Goal: Task Accomplishment & Management: Use online tool/utility

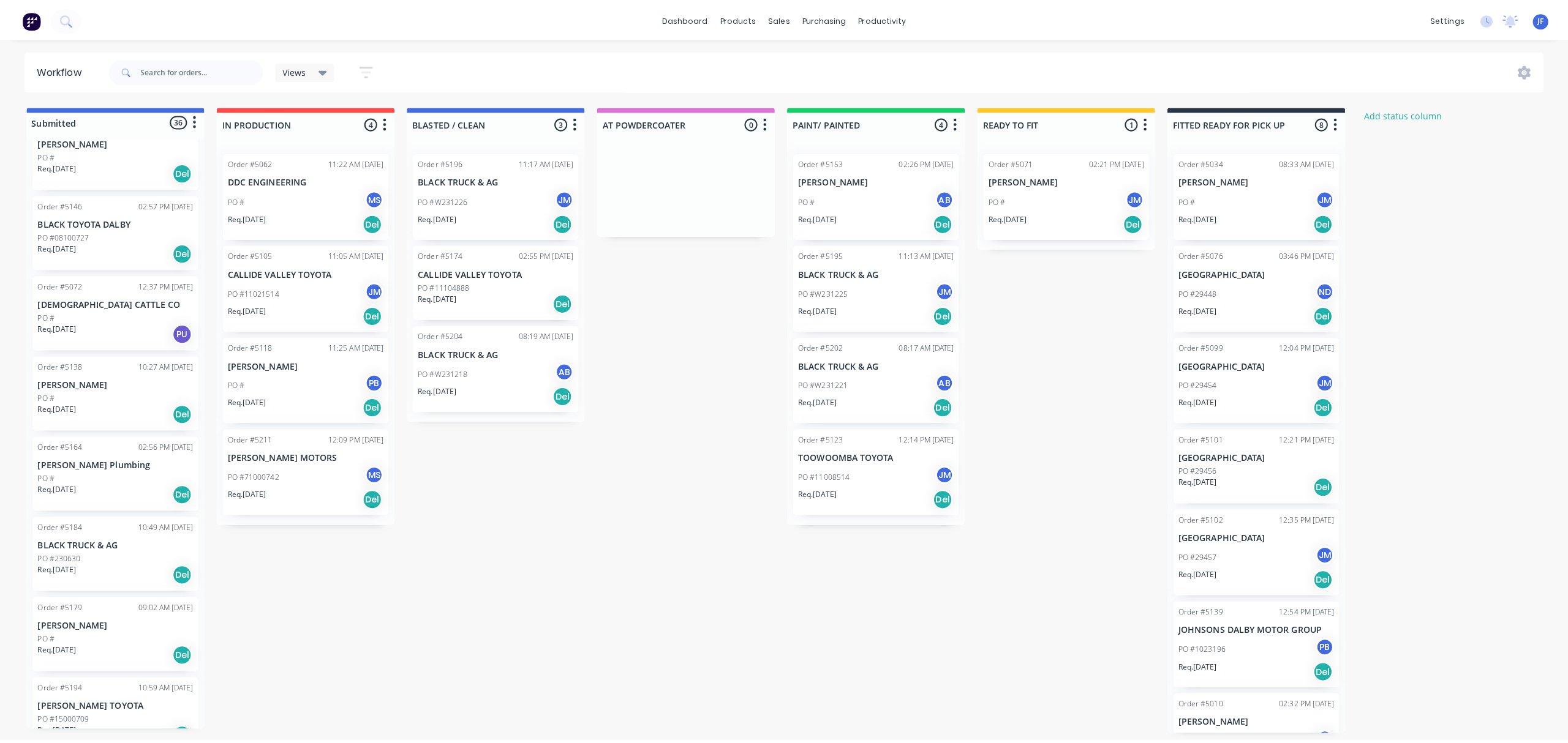
scroll to position [408, 0]
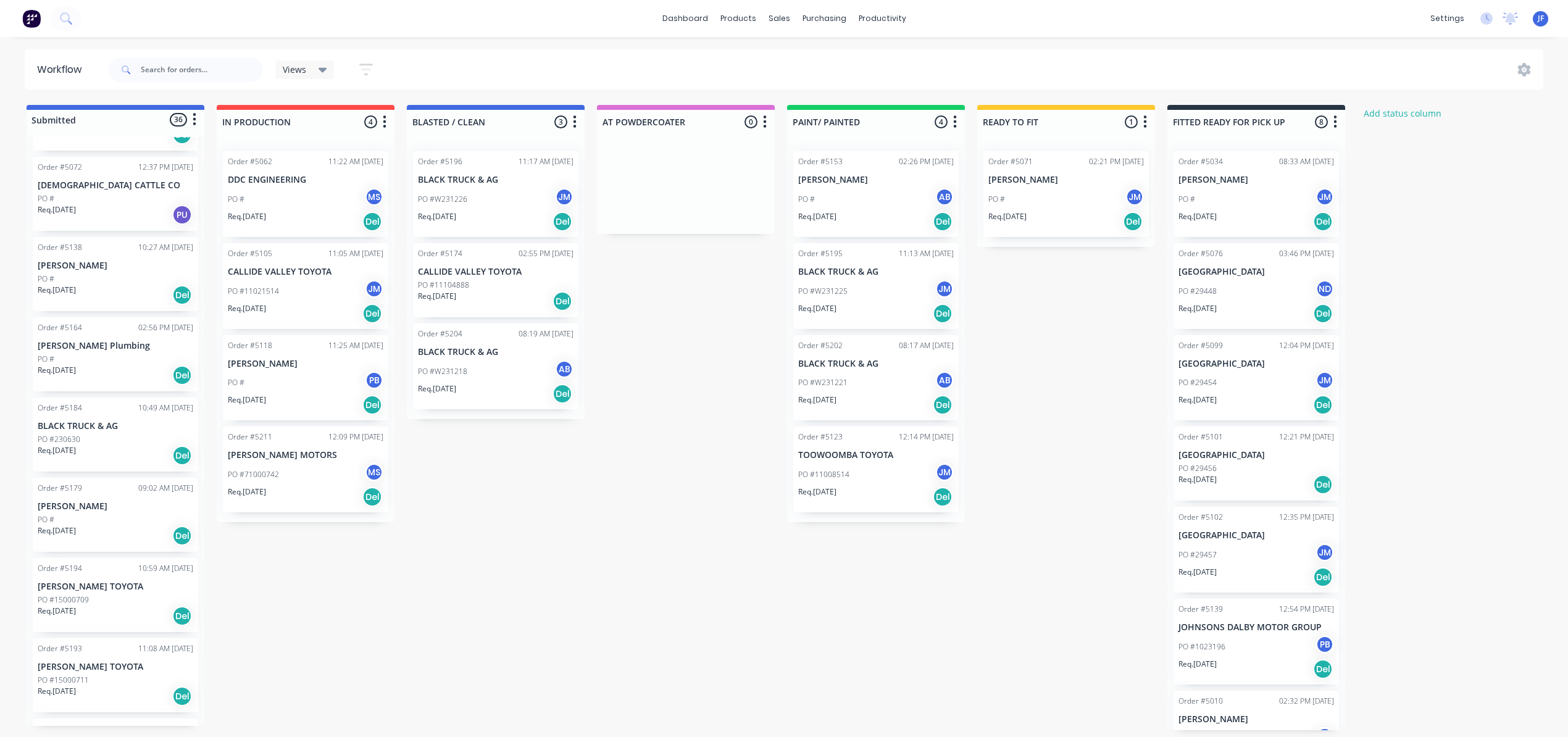
click at [124, 289] on div "Req. [DATE] Del" at bounding box center [115, 295] width 155 height 21
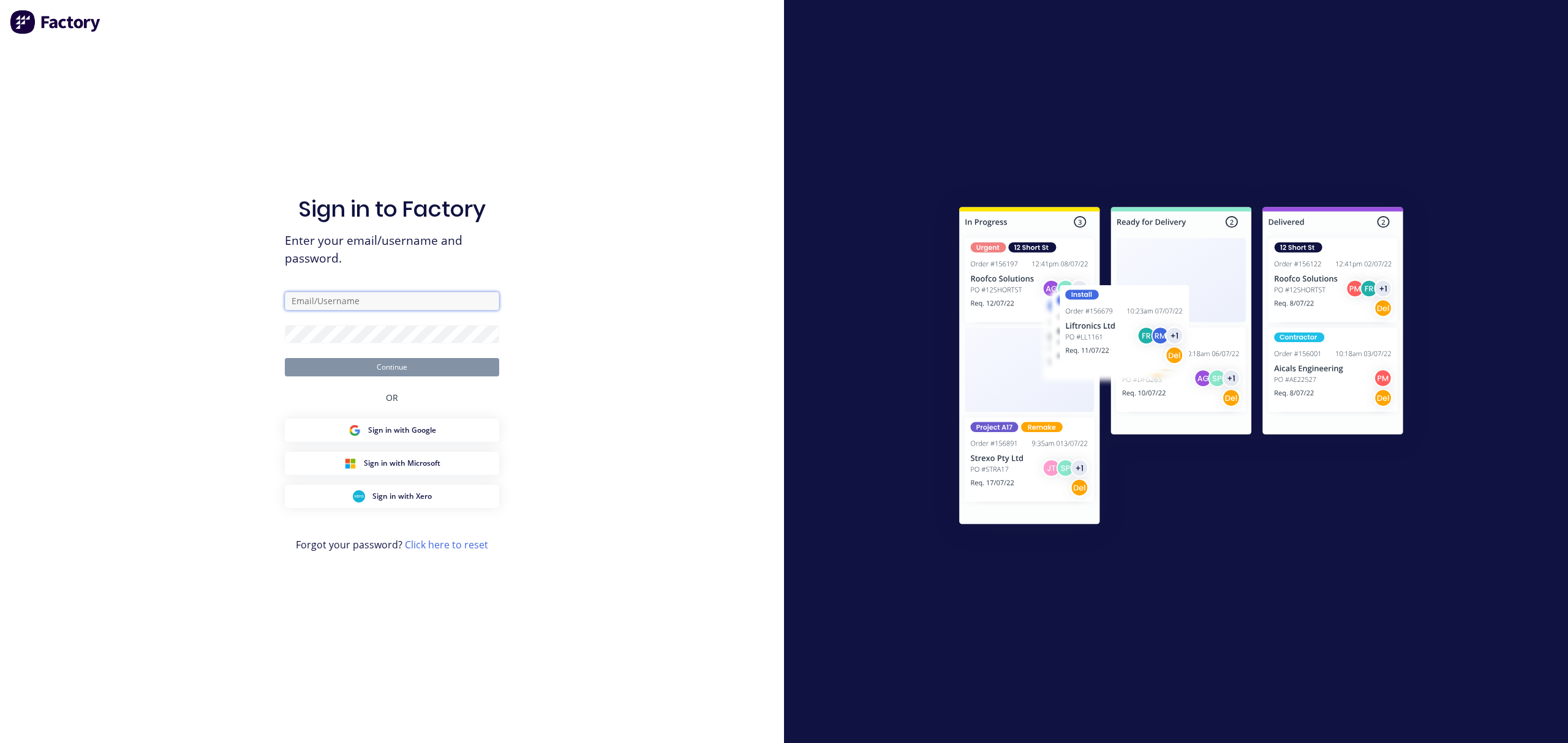
type input "[PERSON_NAME][EMAIL_ADDRESS][DOMAIN_NAME]"
click at [439, 366] on button "Continue" at bounding box center [391, 367] width 214 height 19
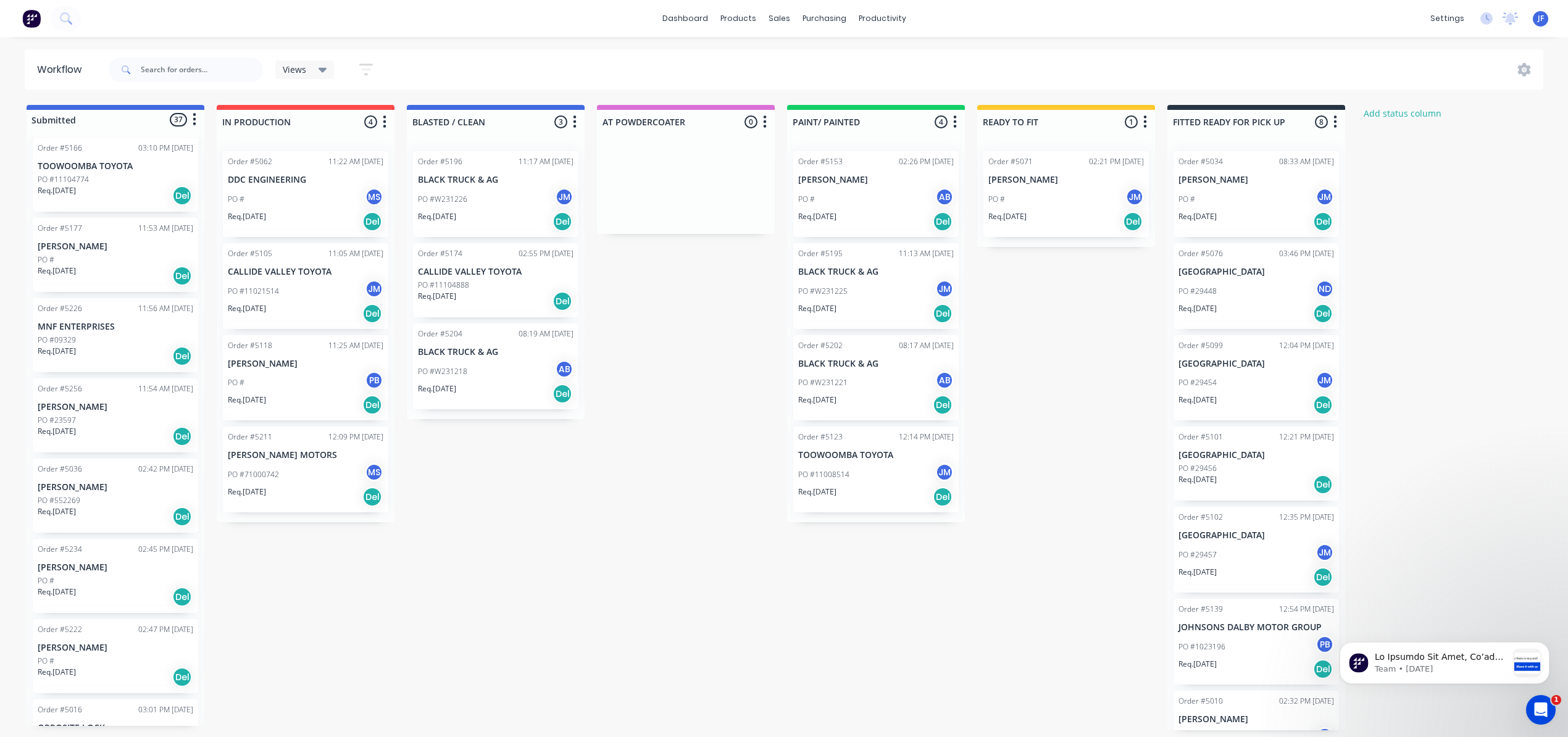
scroll to position [2058, 0]
click at [103, 436] on div "Req. [DATE] Del" at bounding box center [115, 434] width 155 height 21
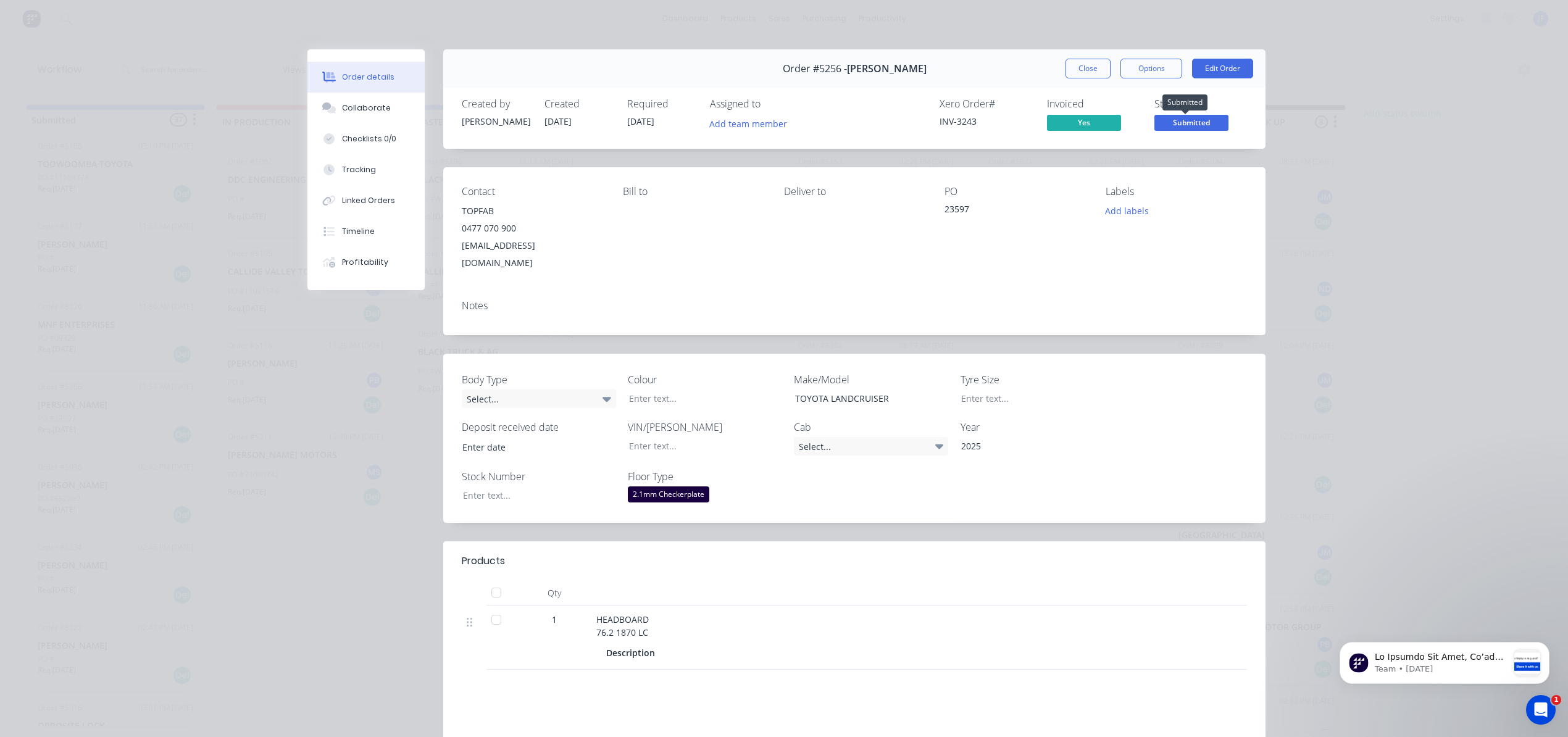
click at [1199, 126] on span "Submitted" at bounding box center [1192, 122] width 74 height 15
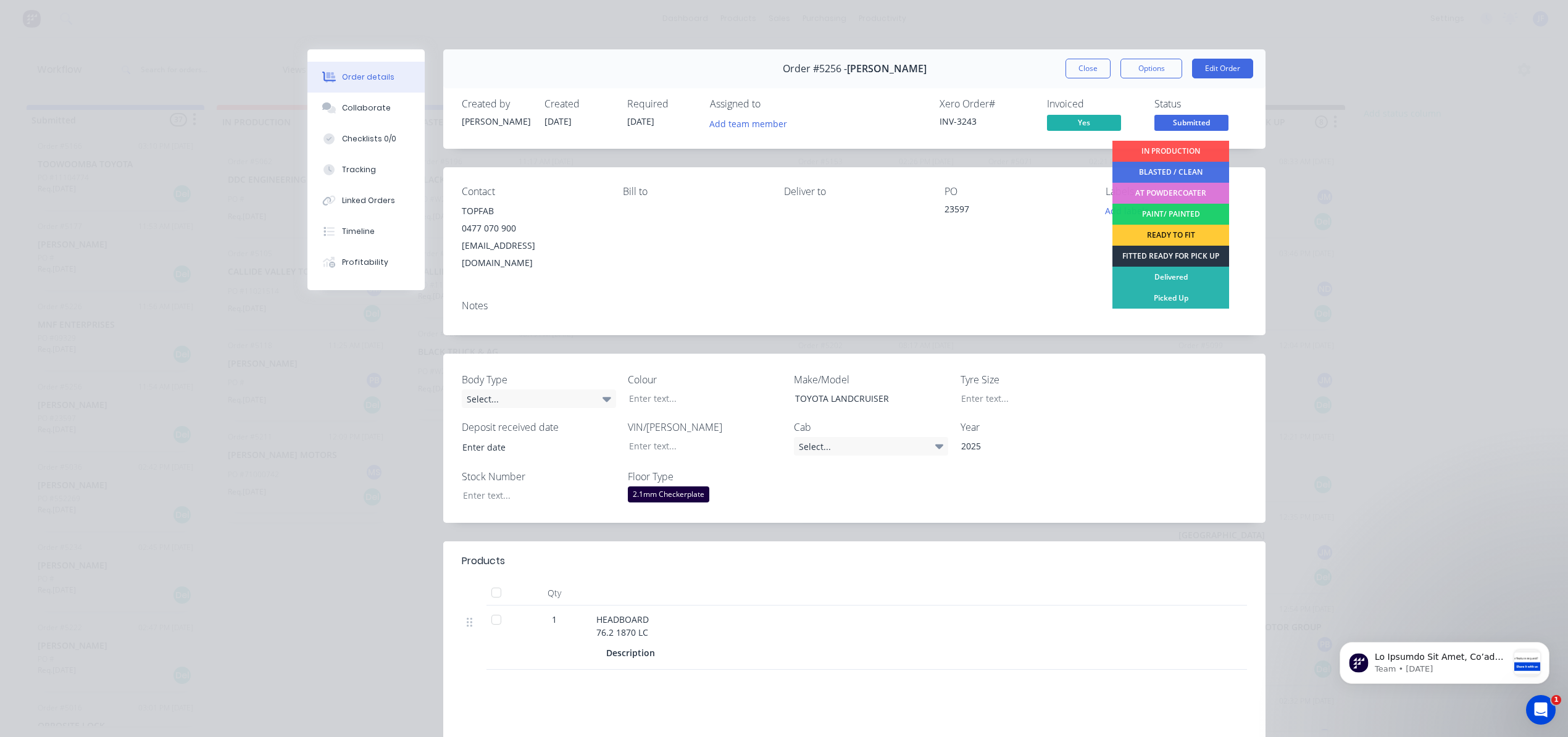
click at [1183, 252] on div "FITTED READY FOR PICK UP" at bounding box center [1171, 255] width 117 height 21
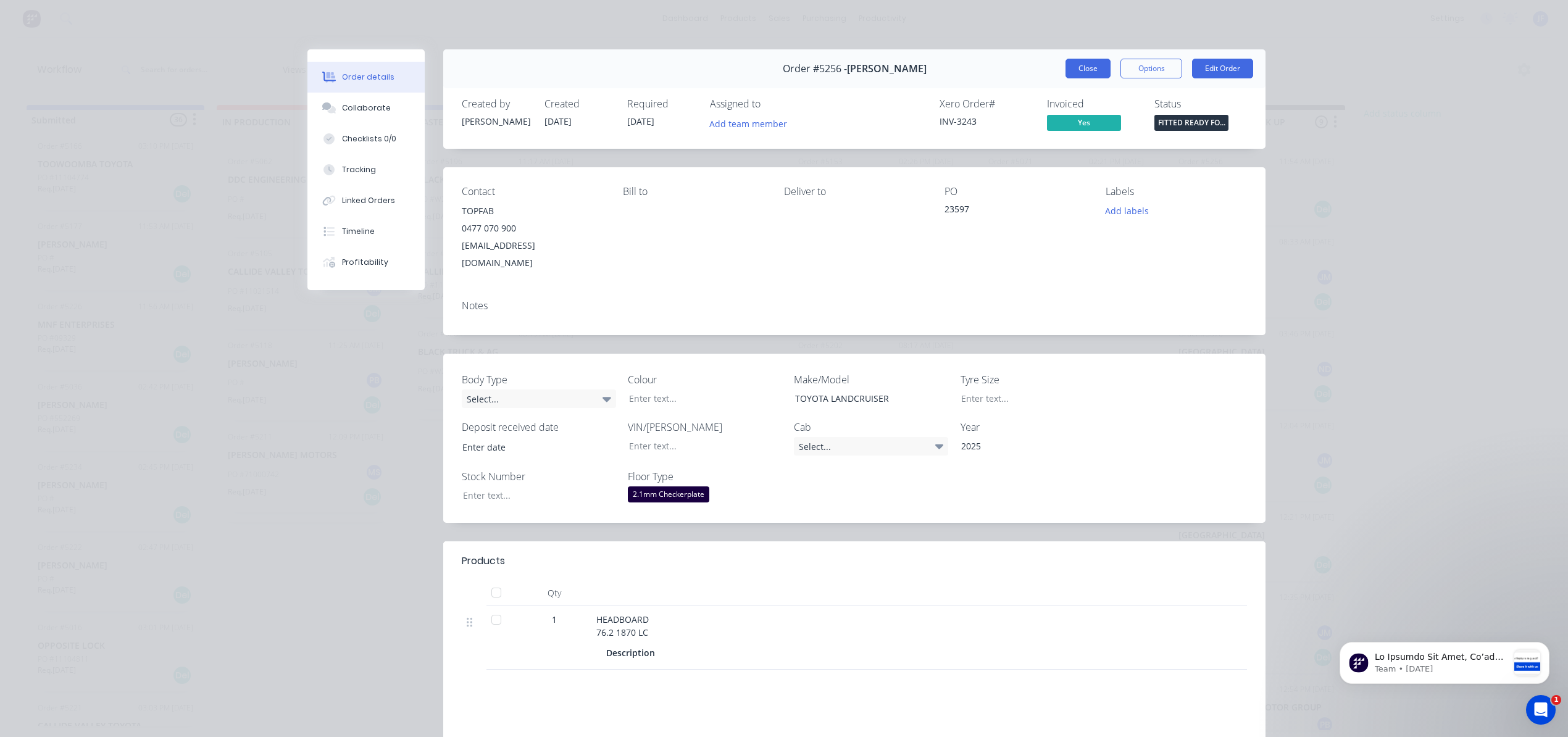
click at [1085, 72] on button "Close" at bounding box center [1088, 68] width 45 height 20
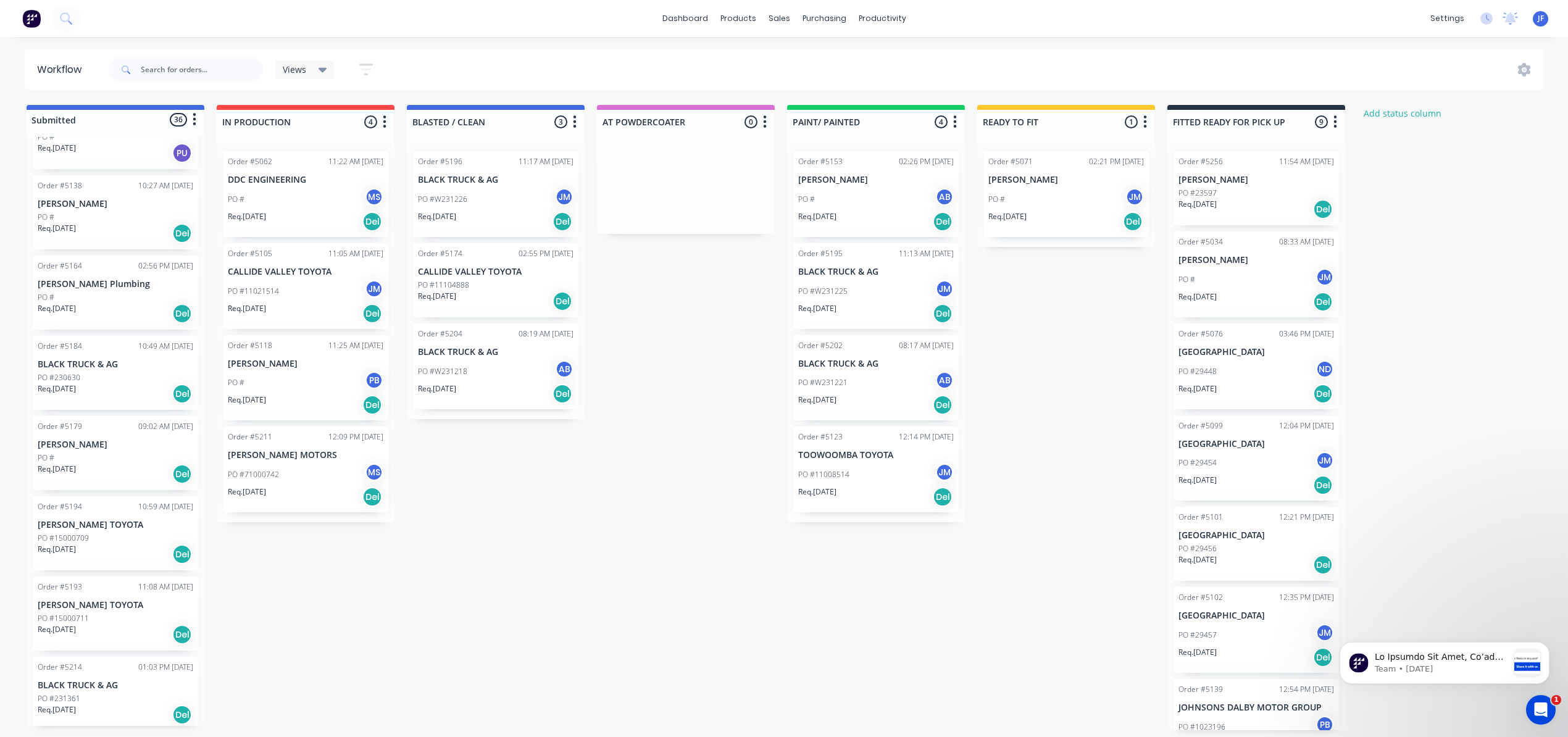
scroll to position [494, 0]
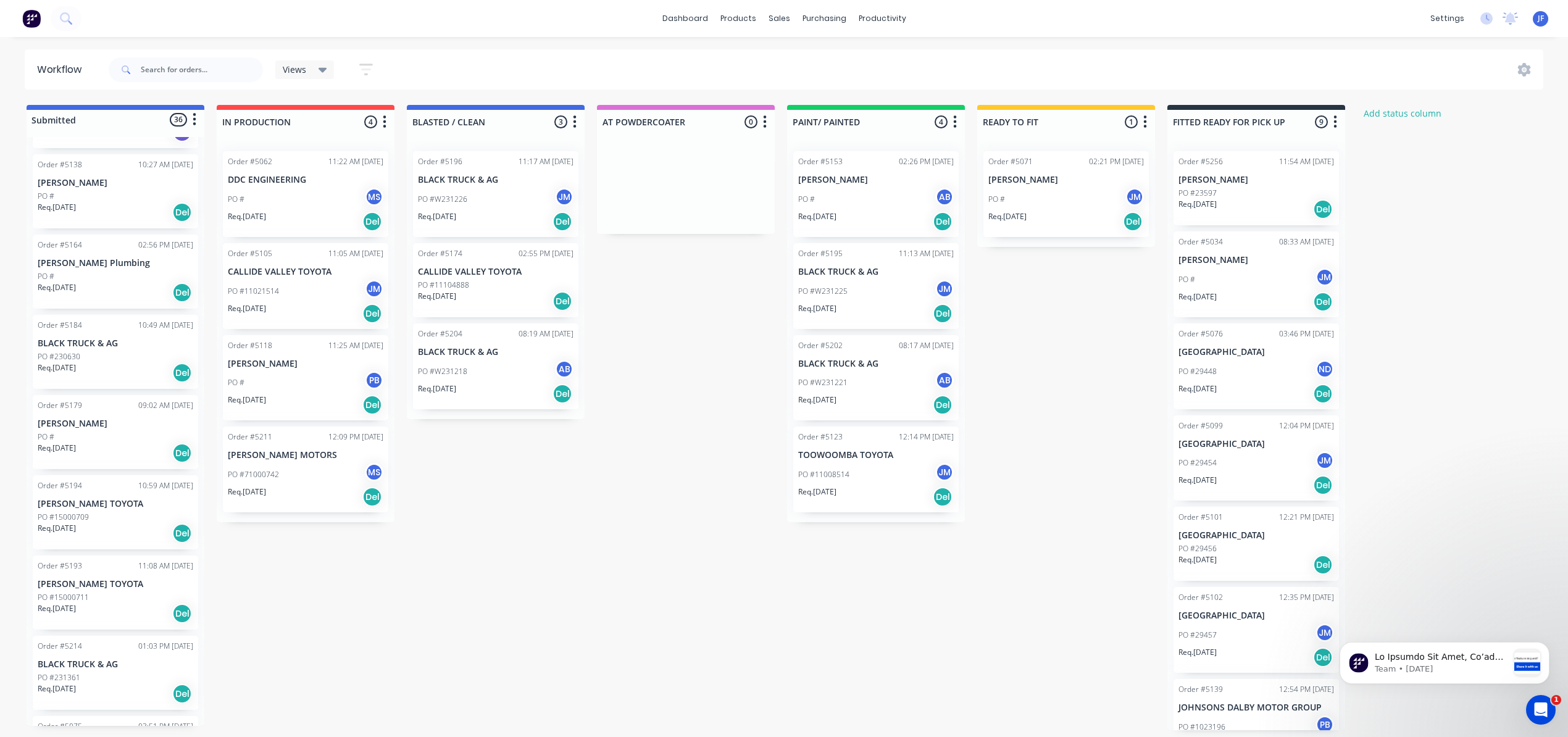
click at [109, 523] on div "Req. [DATE] Del" at bounding box center [115, 533] width 155 height 21
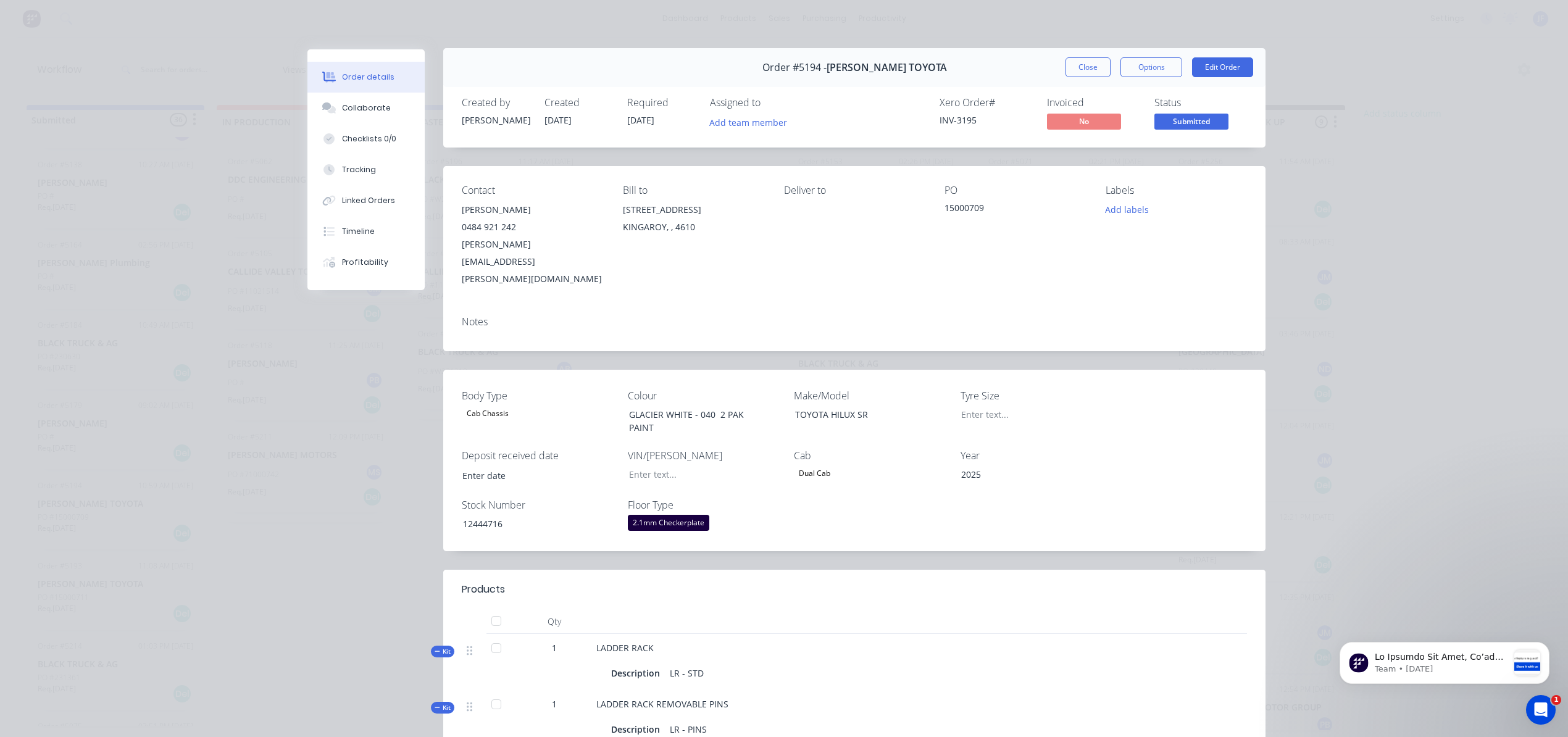
scroll to position [0, 0]
click at [1075, 70] on button "Close" at bounding box center [1088, 68] width 45 height 20
